Goal: Task Accomplishment & Management: Complete application form

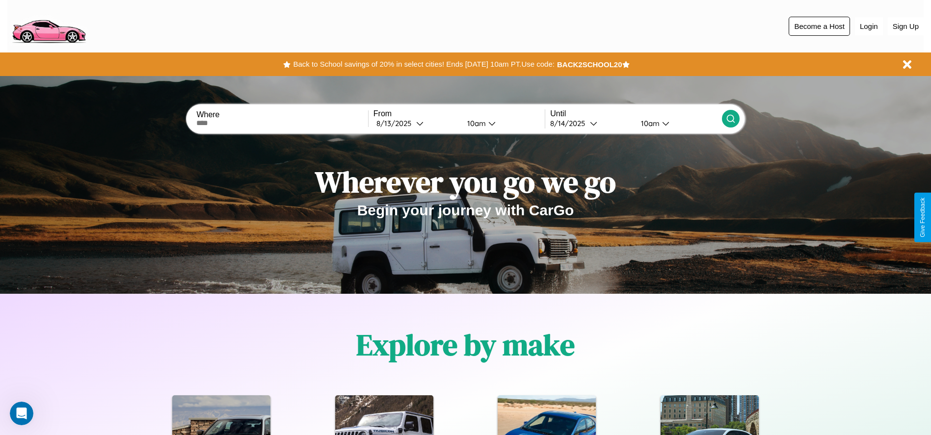
click at [819, 26] on button "Become a Host" at bounding box center [819, 26] width 61 height 19
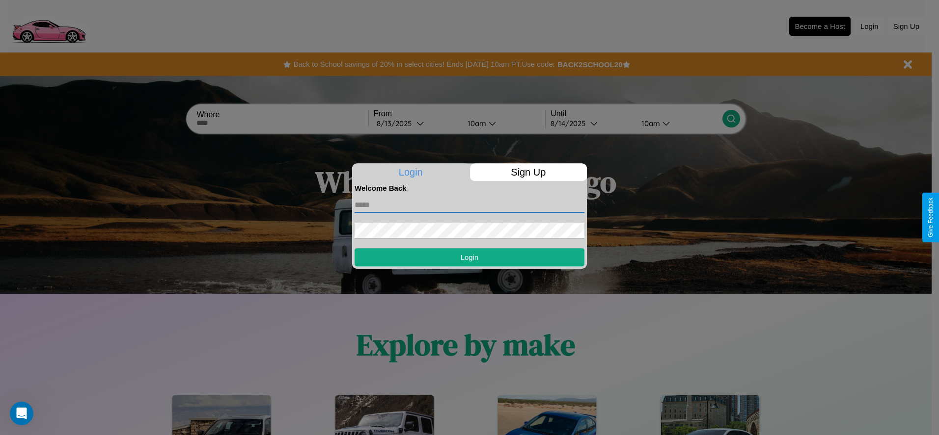
click at [469, 205] on input "text" at bounding box center [469, 205] width 230 height 16
type input "**********"
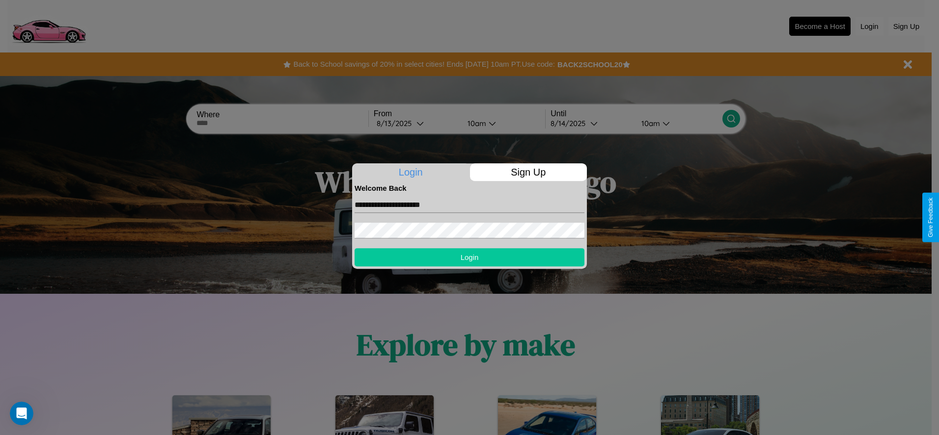
click at [469, 257] on button "Login" at bounding box center [469, 257] width 230 height 18
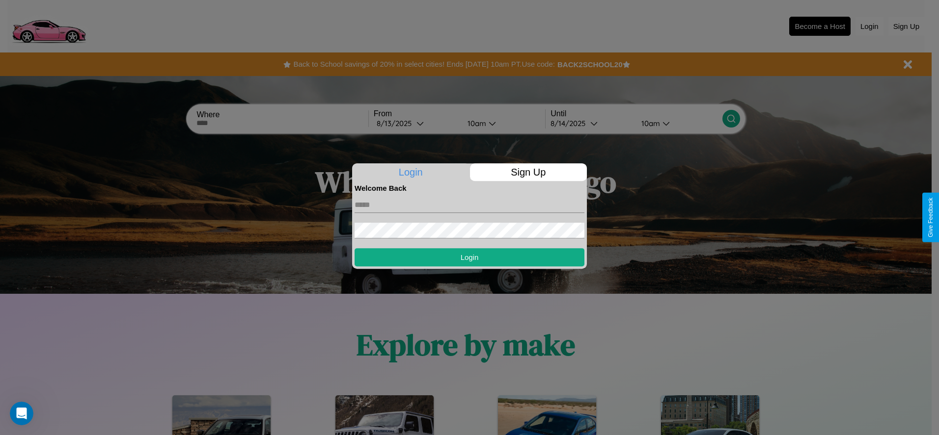
click at [819, 26] on div at bounding box center [469, 217] width 939 height 435
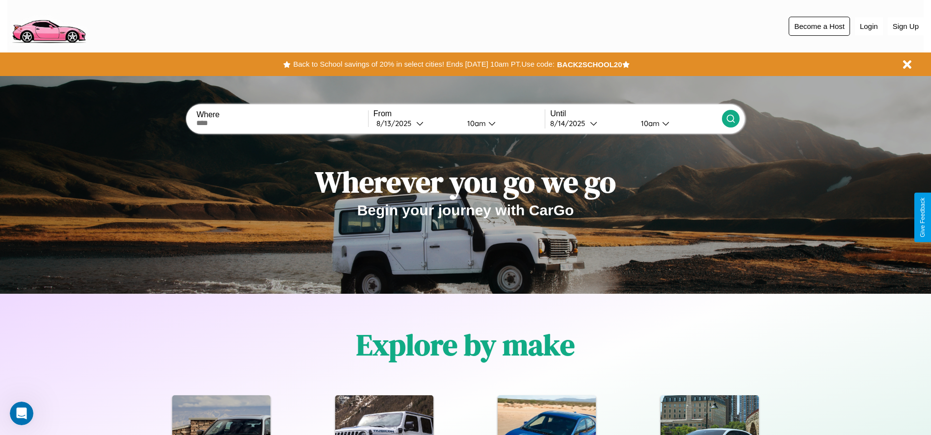
click at [819, 26] on button "Become a Host" at bounding box center [819, 26] width 61 height 19
